Goal: Complete application form

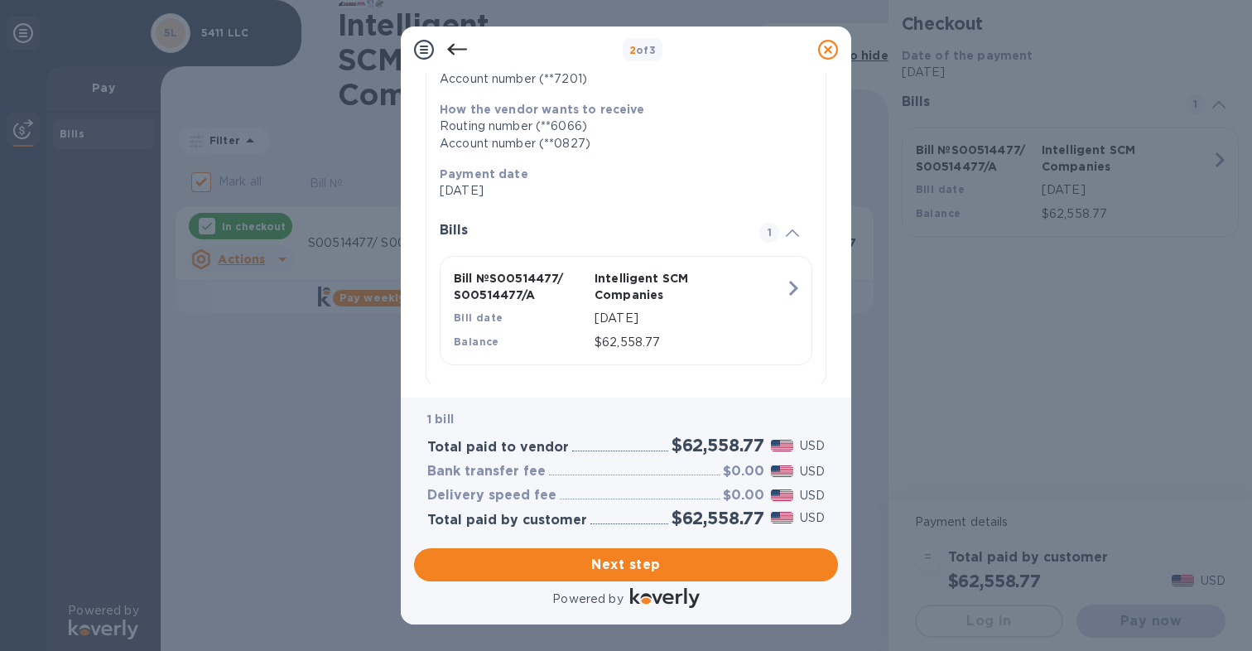
scroll to position [286, 0]
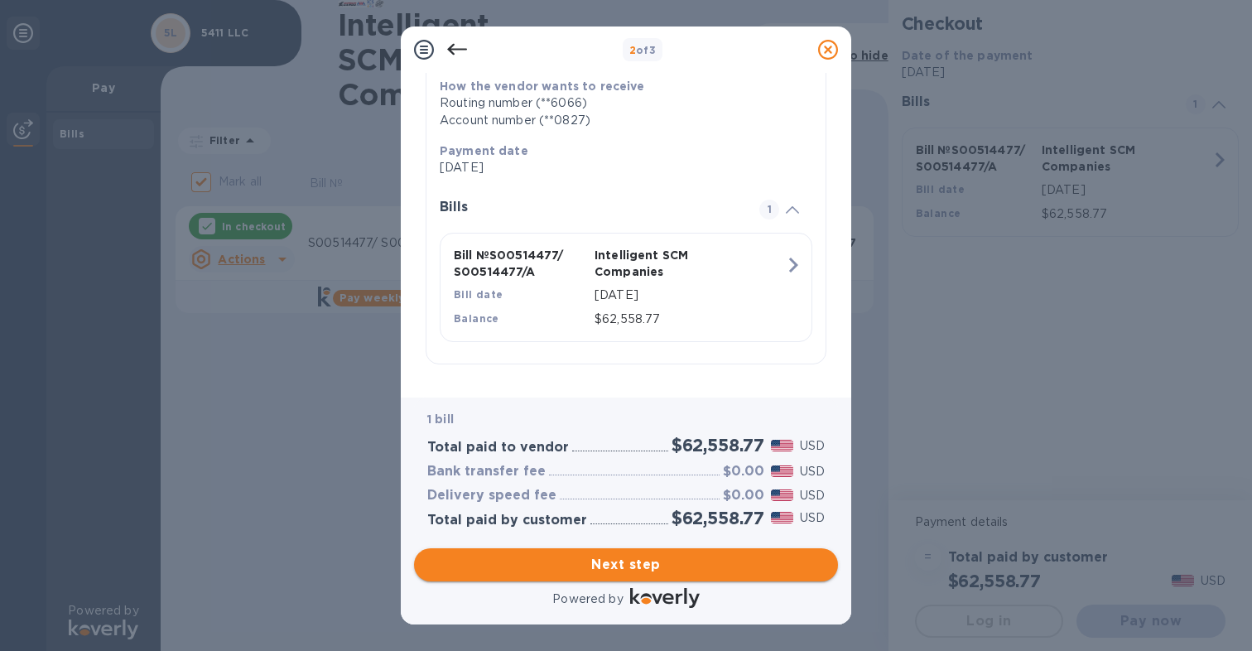
click at [623, 568] on span "Next step" at bounding box center [625, 565] width 397 height 20
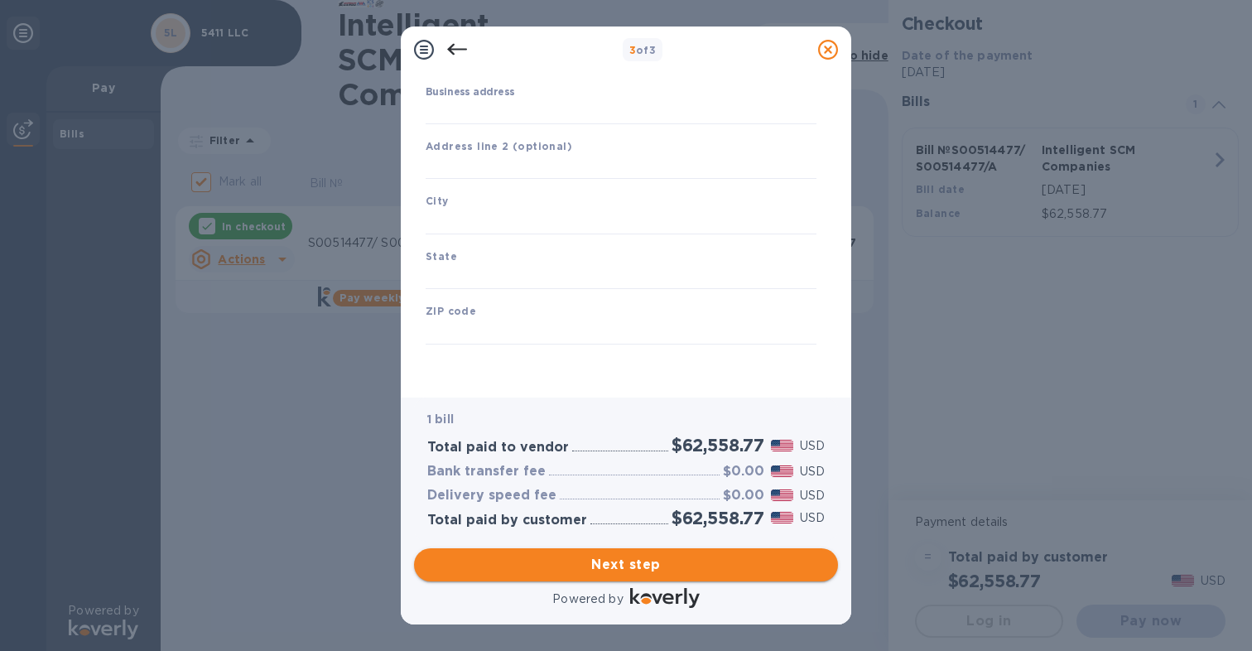
scroll to position [161, 0]
type input "[GEOGRAPHIC_DATA]"
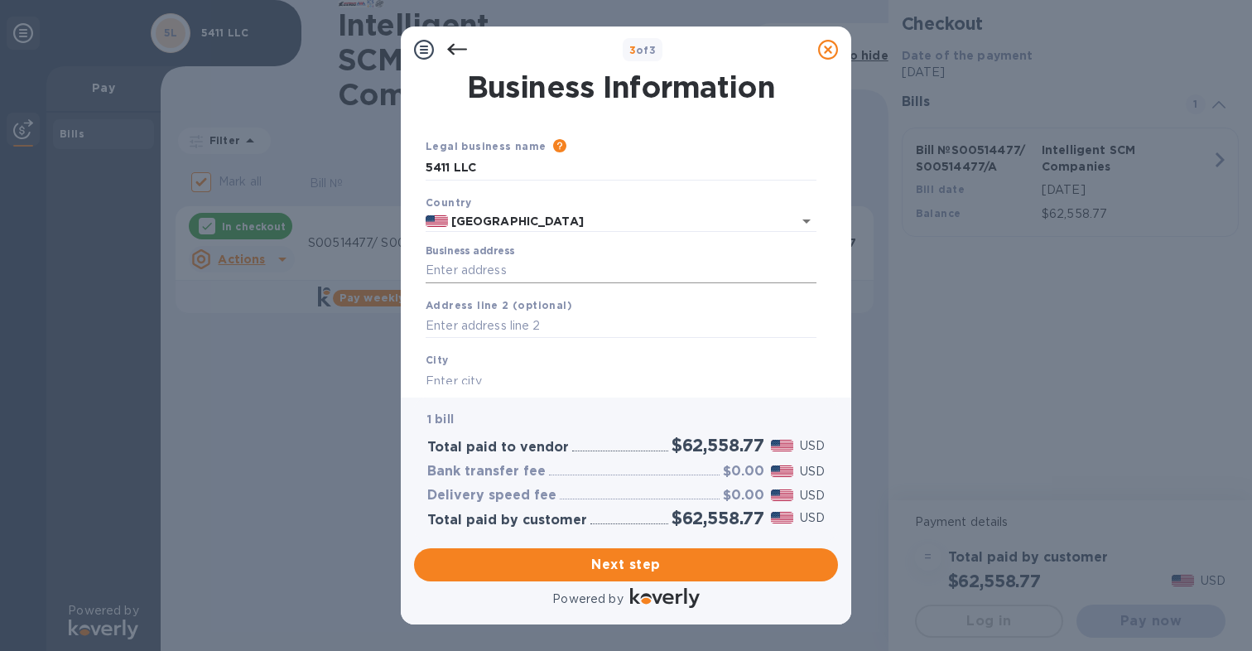
click at [476, 272] on input "Business address" at bounding box center [620, 270] width 391 height 25
type input "[STREET_ADDRESS]"
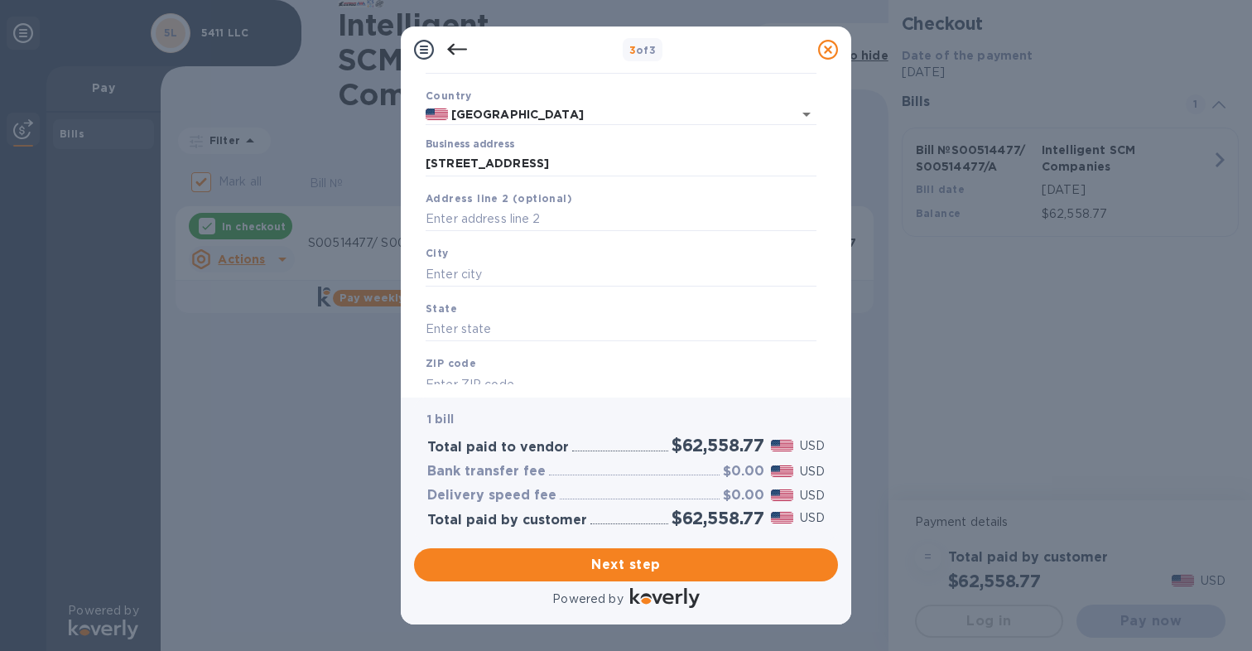
scroll to position [161, 0]
click at [457, 218] on input "text" at bounding box center [620, 221] width 391 height 25
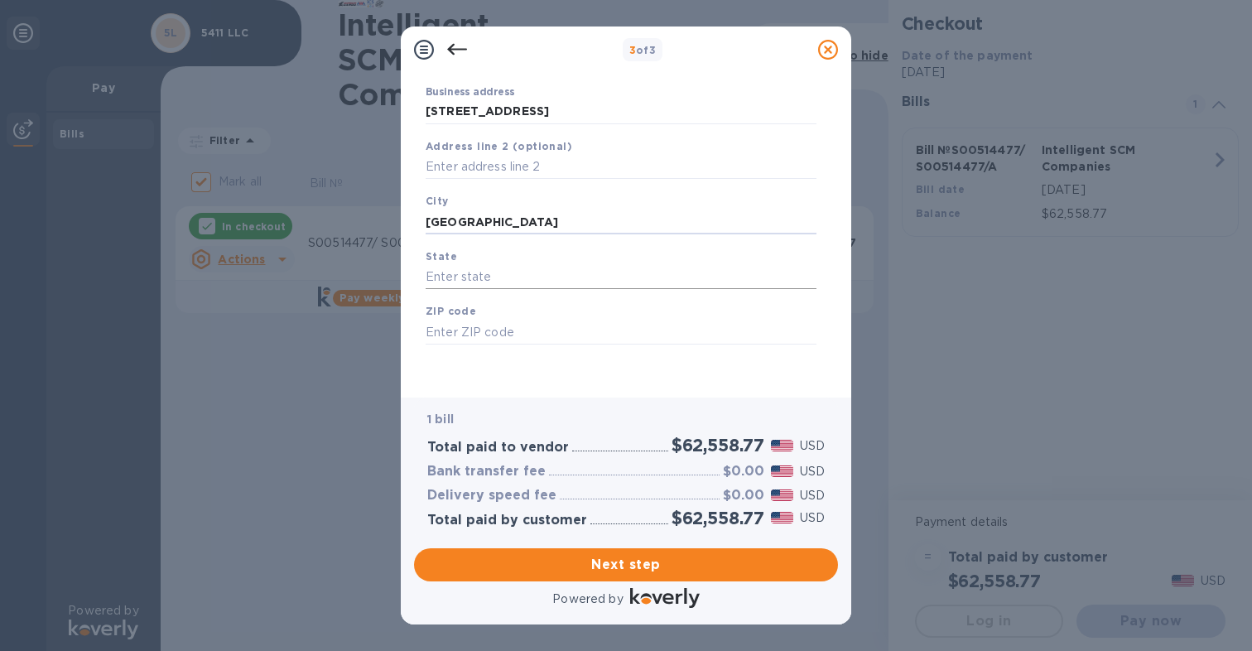
type input "[GEOGRAPHIC_DATA]"
click at [441, 275] on input "text" at bounding box center [620, 277] width 391 height 25
type input "[GEOGRAPHIC_DATA]"
click at [433, 332] on input "text" at bounding box center [620, 331] width 391 height 25
type input "75230"
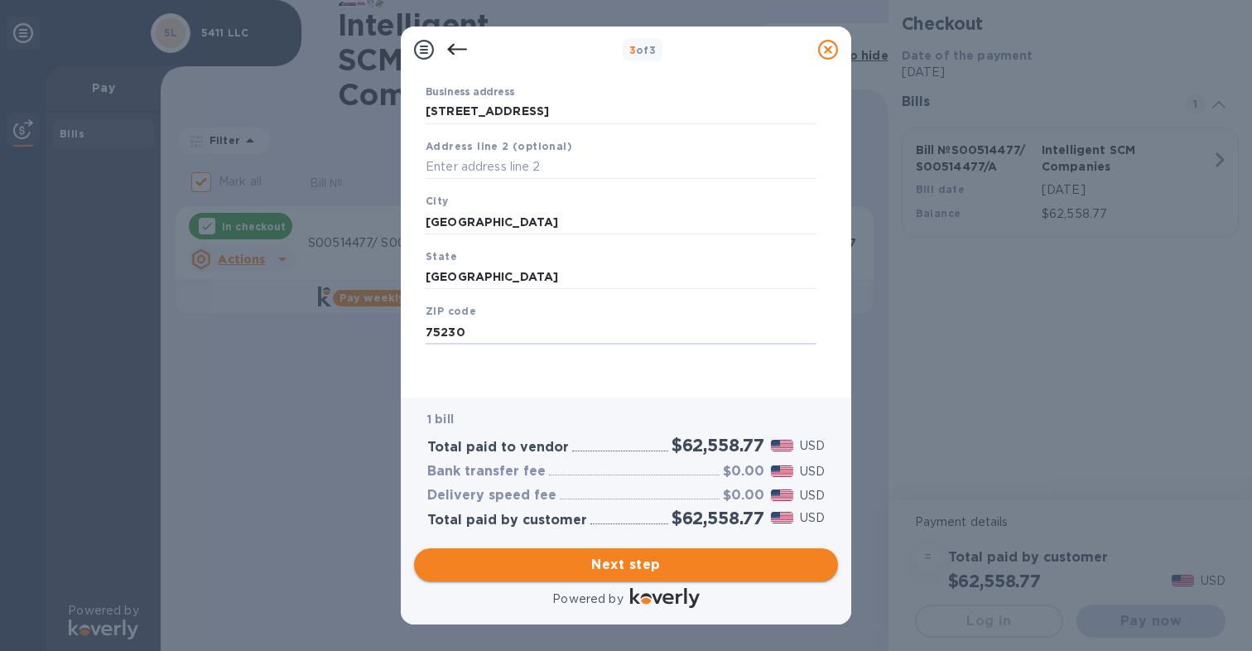
click at [627, 566] on span "Next step" at bounding box center [625, 565] width 397 height 20
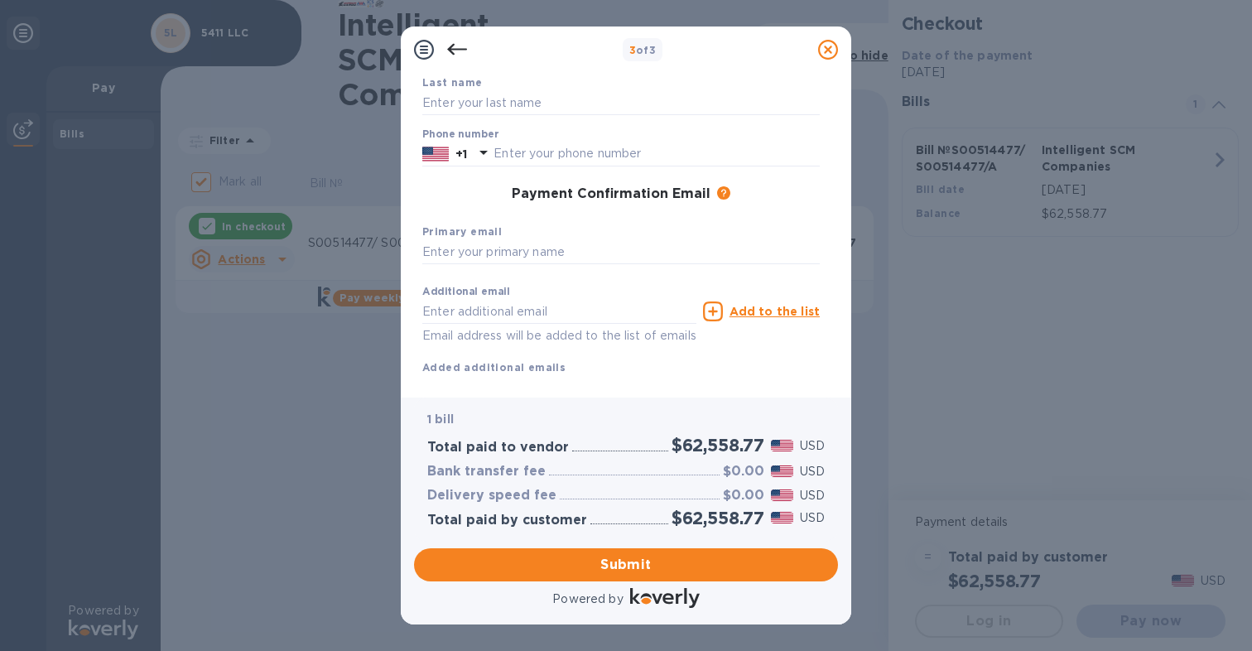
scroll to position [0, 0]
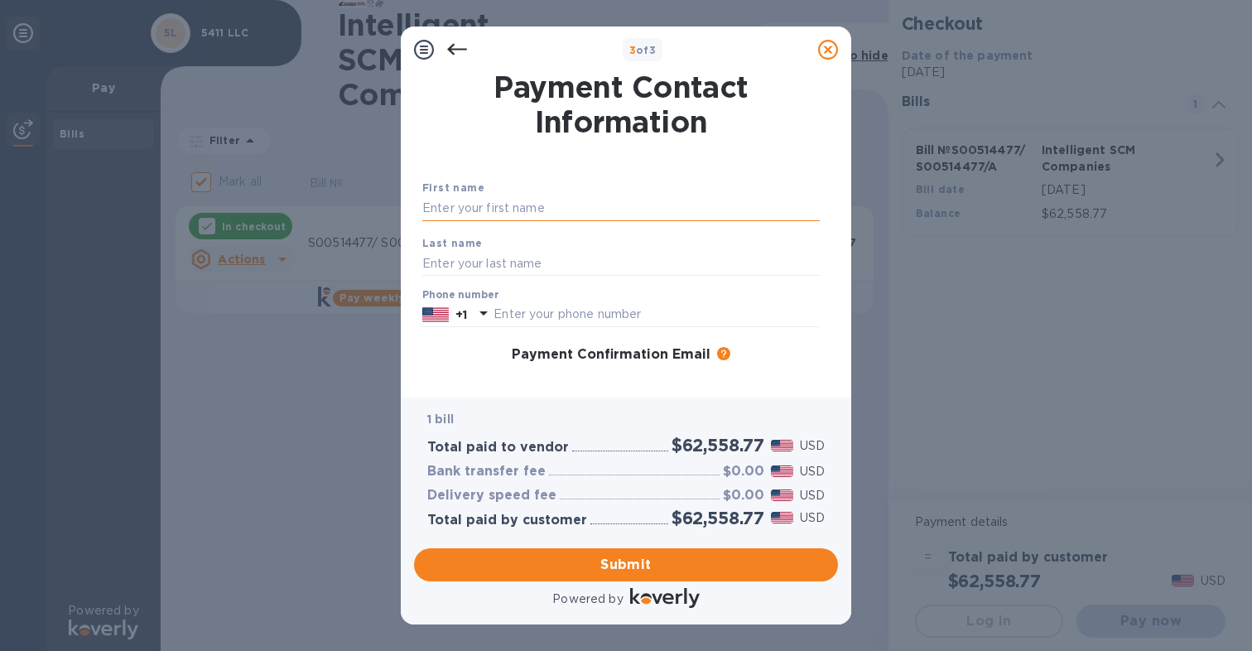
click at [461, 215] on input "text" at bounding box center [620, 208] width 397 height 25
type input "m"
type input "[PERSON_NAME]"
click at [439, 270] on input "text" at bounding box center [620, 263] width 397 height 25
type input "[PERSON_NAME] [PERSON_NAME]"
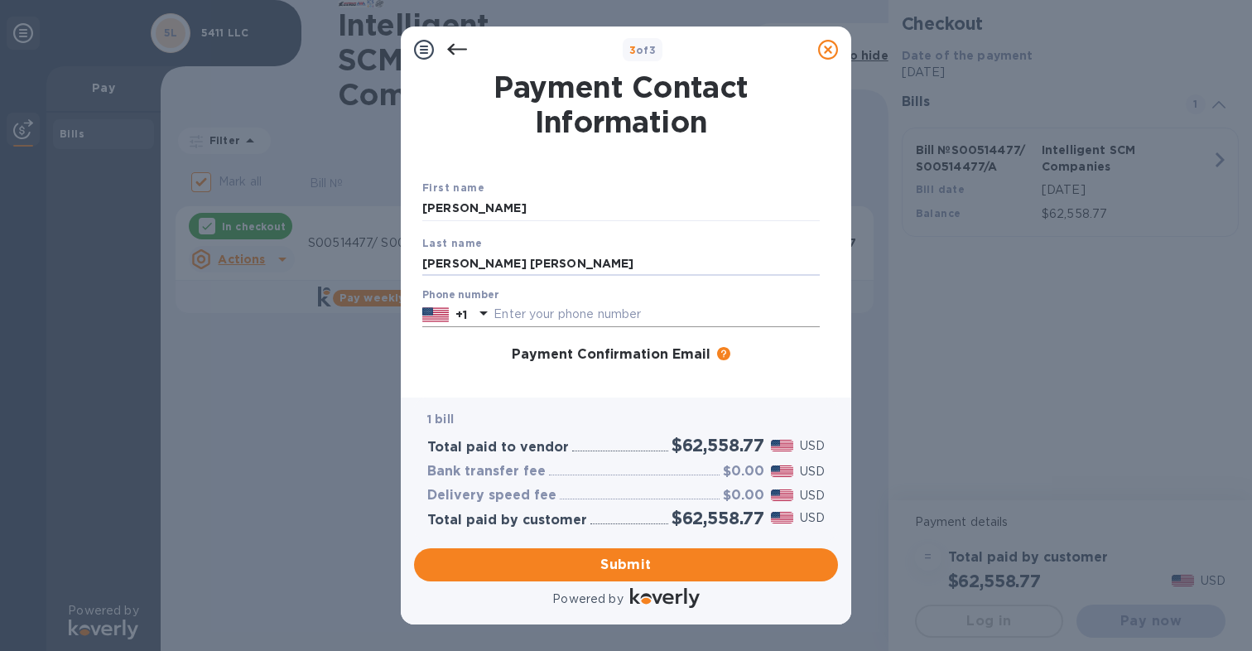
click at [526, 311] on input "text" at bounding box center [656, 314] width 326 height 25
type input "2148628323"
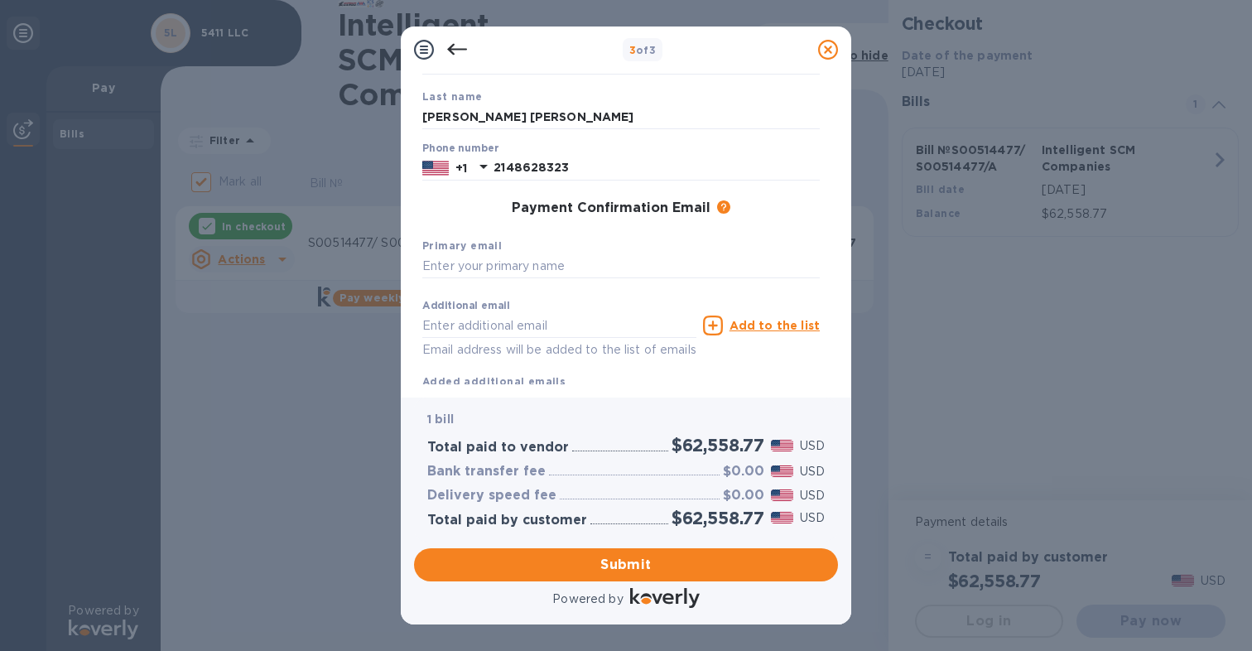
scroll to position [199, 0]
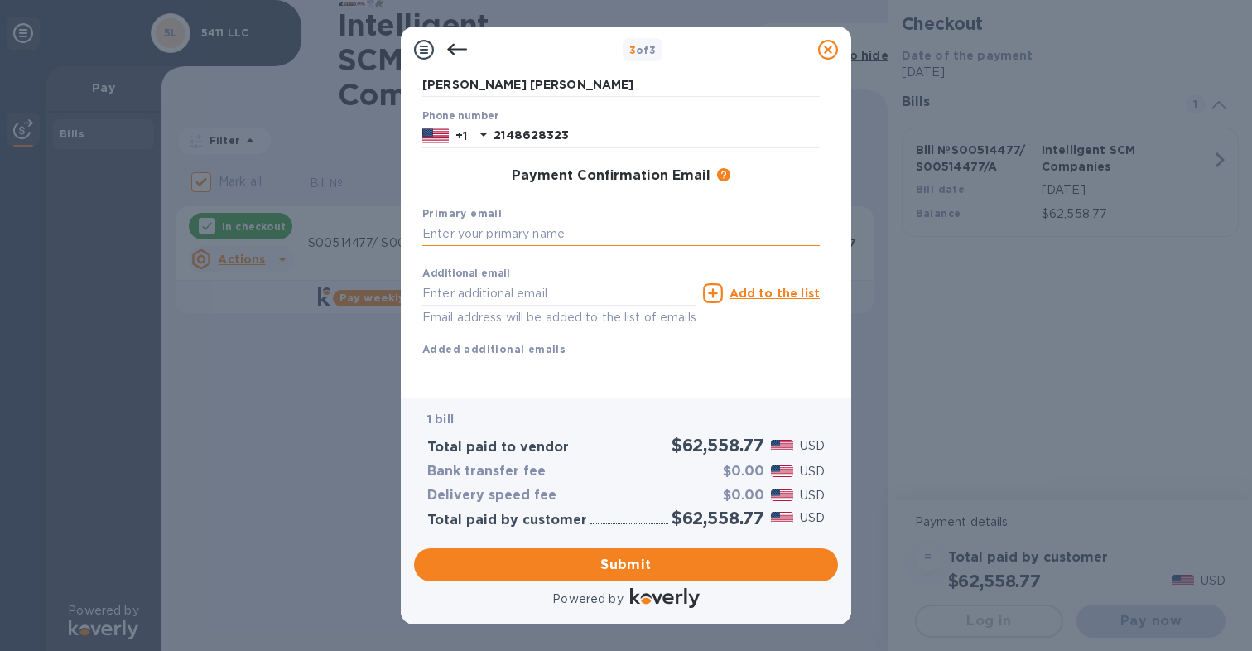
click at [466, 222] on input "text" at bounding box center [620, 234] width 397 height 25
type input "[PERSON_NAME][EMAIL_ADDRESS][DOMAIN_NAME]"
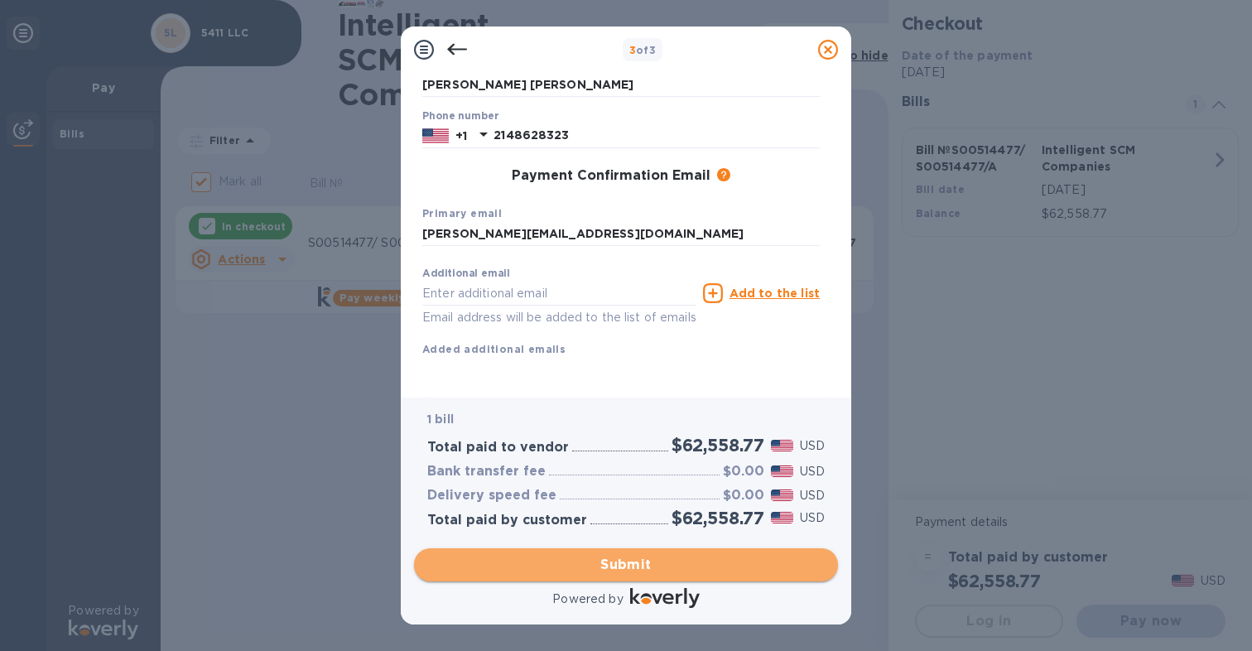
click at [608, 563] on span "Submit" at bounding box center [625, 565] width 397 height 20
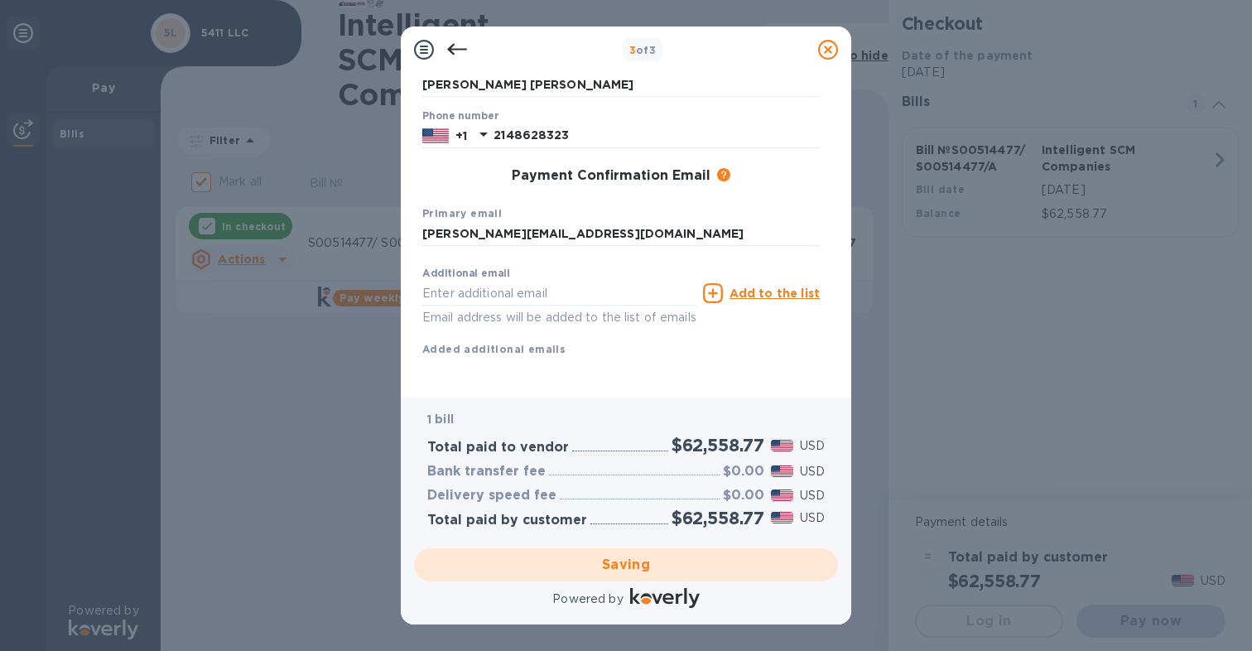
checkbox input "false"
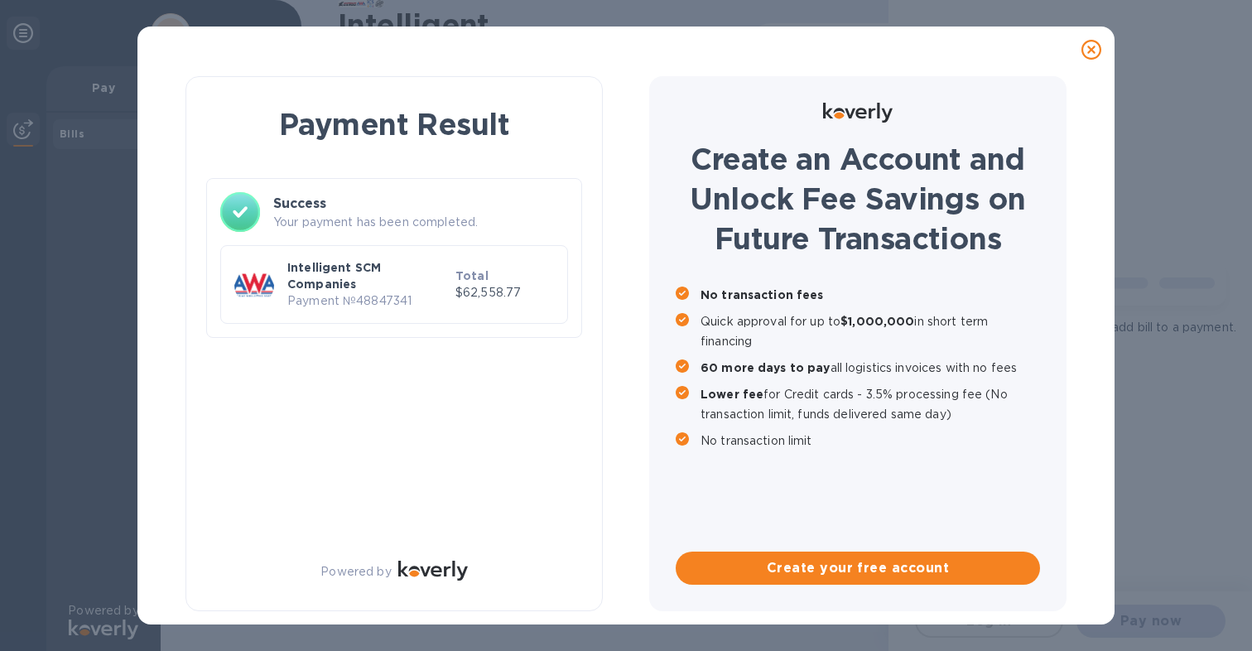
scroll to position [0, 0]
